Goal: Complete application form

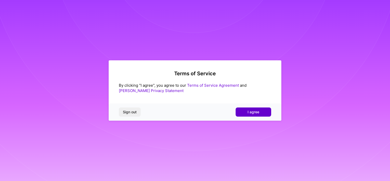
click at [245, 113] on button "I agree" at bounding box center [253, 112] width 36 height 9
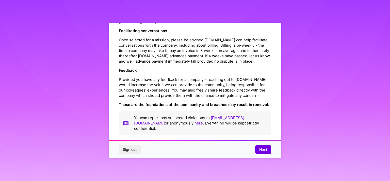
scroll to position [583, 0]
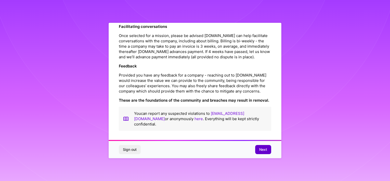
click at [260, 151] on span "Next" at bounding box center [263, 149] width 8 height 5
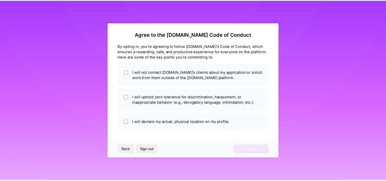
scroll to position [2, 0]
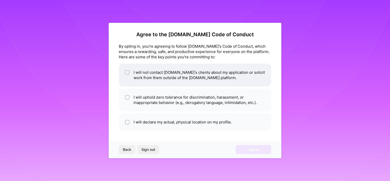
click at [138, 72] on li "I will not contact [DOMAIN_NAME]'s clients about my application or solicit work…" at bounding box center [195, 75] width 152 height 23
checkbox input "true"
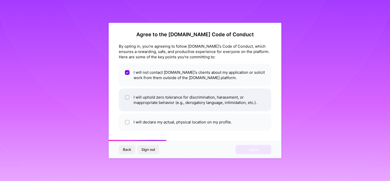
click at [153, 103] on li "I will uphold zero tolerance for discrimination, harassment, or inappropriate b…" at bounding box center [195, 100] width 152 height 23
checkbox input "true"
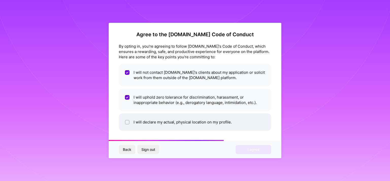
click at [166, 120] on li "I will declare my actual, physical location on my profile." at bounding box center [195, 122] width 152 height 18
checkbox input "true"
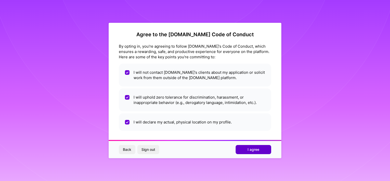
click at [254, 151] on span "I agree" at bounding box center [253, 149] width 12 height 5
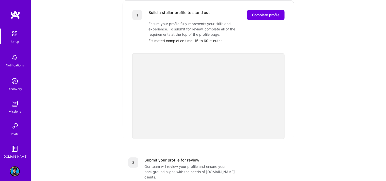
scroll to position [178, 0]
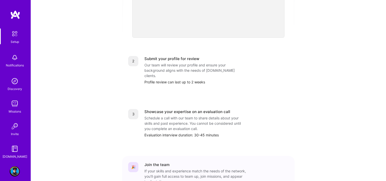
click at [166, 56] on div "Submit your profile for review" at bounding box center [171, 58] width 55 height 5
click at [179, 56] on div "Submit your profile for review" at bounding box center [171, 58] width 55 height 5
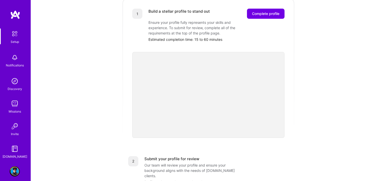
scroll to position [204, 0]
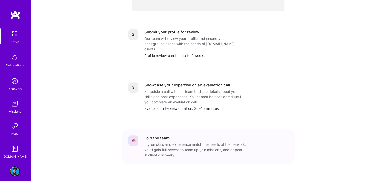
click at [191, 89] on div "Schedule a call with our team to share details about your skills and past exper…" at bounding box center [194, 97] width 101 height 16
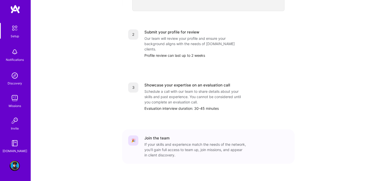
click at [13, 125] on img at bounding box center [15, 121] width 10 height 10
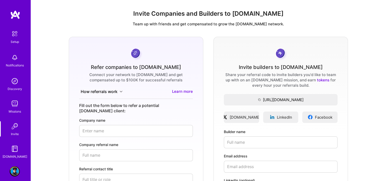
click at [39, 79] on div "Refer companies to [DOMAIN_NAME] Connect your network to [DOMAIN_NAME] and get …" at bounding box center [208, 159] width 347 height 245
click at [10, 32] on img at bounding box center [14, 33] width 11 height 11
